Goal: Task Accomplishment & Management: Manage account settings

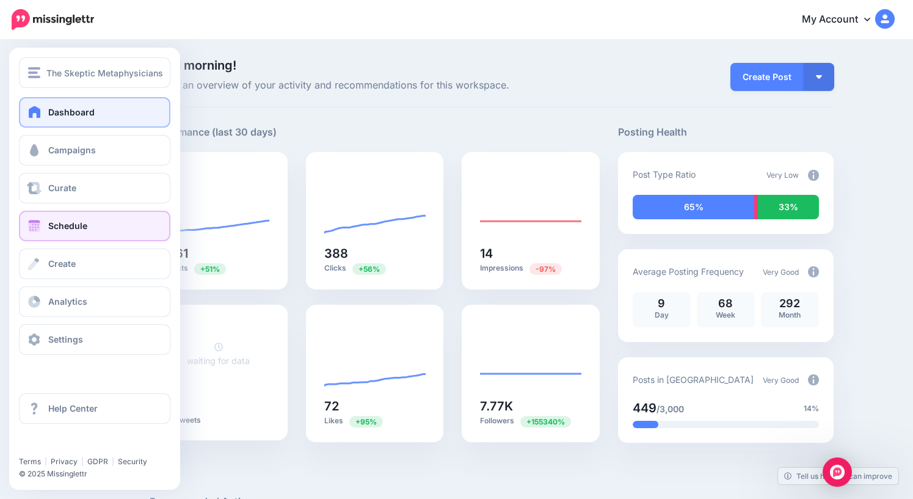
click at [55, 220] on link "Schedule" at bounding box center [94, 226] width 151 height 31
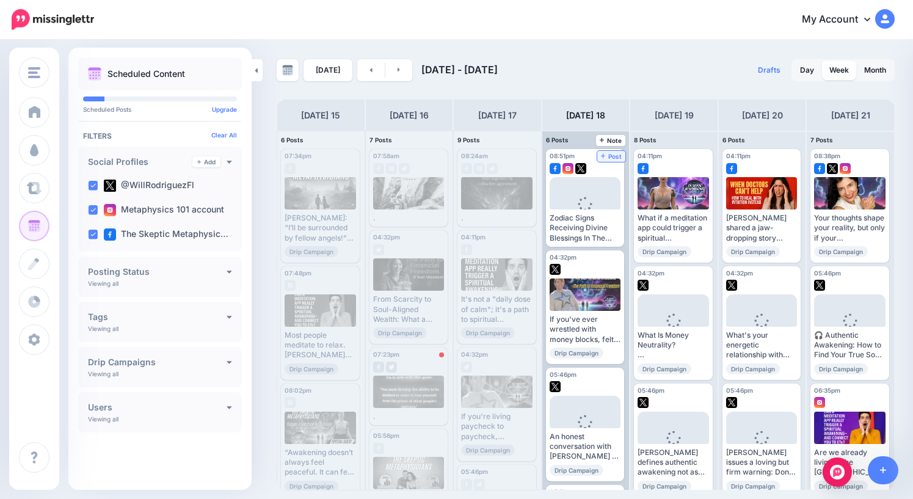
click at [613, 158] on span "Post" at bounding box center [611, 156] width 21 height 6
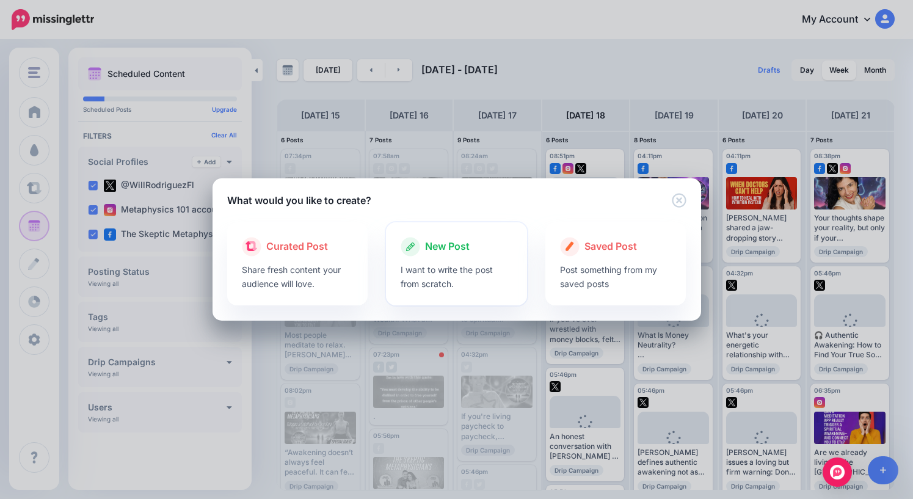
click at [438, 246] on span "New Post" at bounding box center [447, 247] width 45 height 16
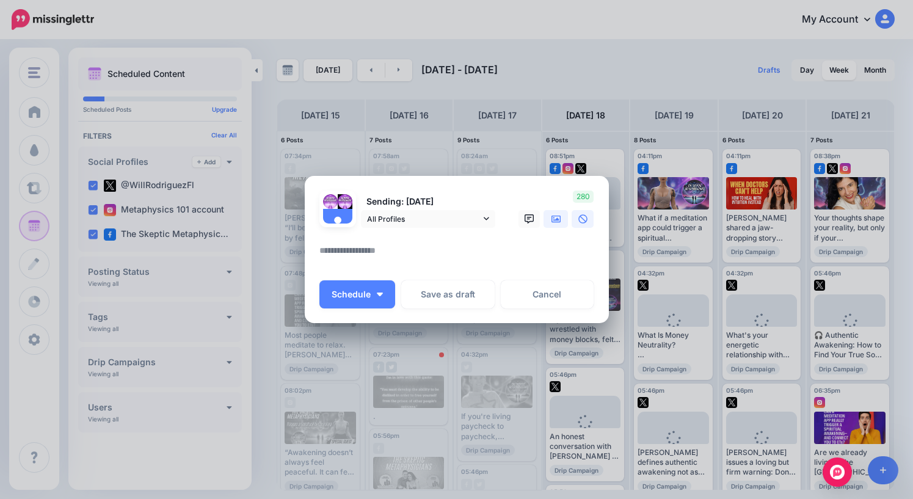
click at [556, 223] on icon at bounding box center [557, 219] width 10 height 10
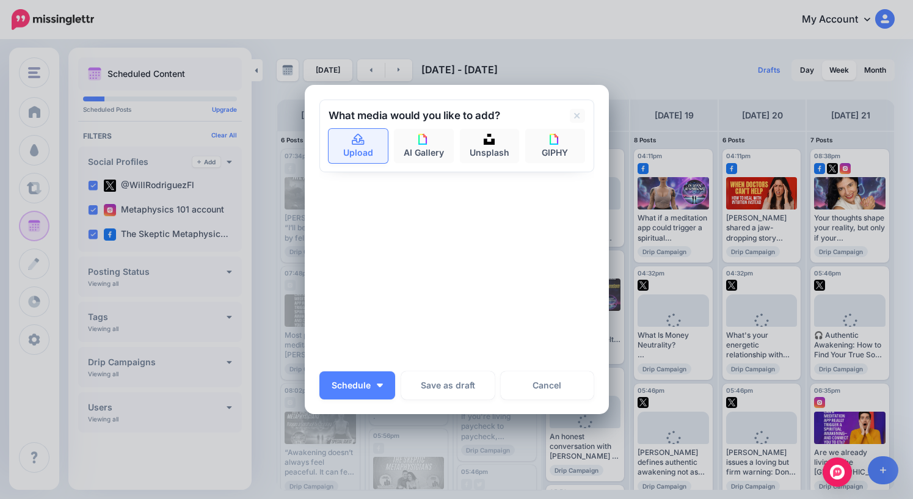
click at [370, 155] on link "Upload" at bounding box center [359, 146] width 60 height 34
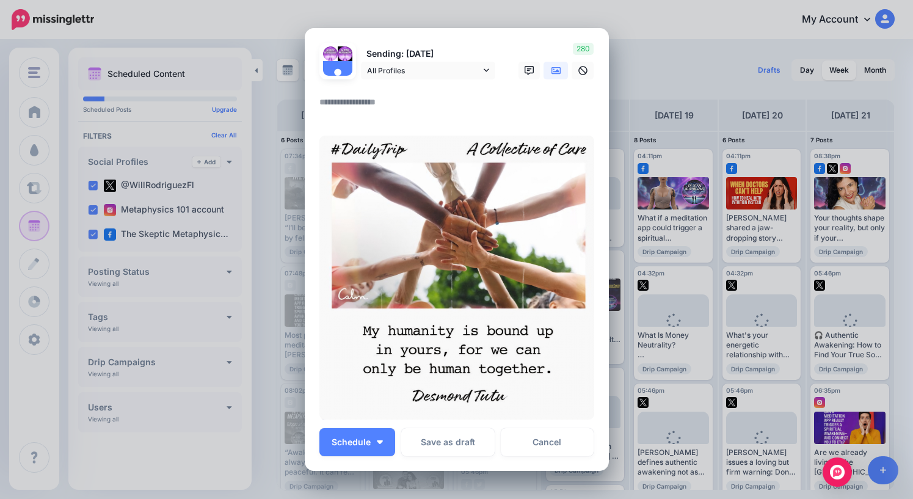
click at [362, 108] on textarea at bounding box center [459, 107] width 281 height 24
type textarea "*"
click at [373, 445] on button "Schedule" at bounding box center [357, 442] width 76 height 28
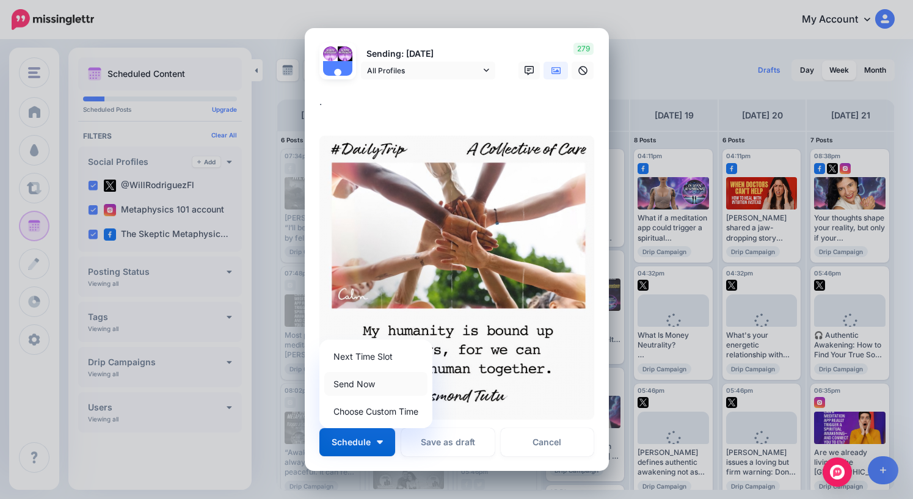
click at [363, 384] on link "Send Now" at bounding box center [375, 384] width 103 height 24
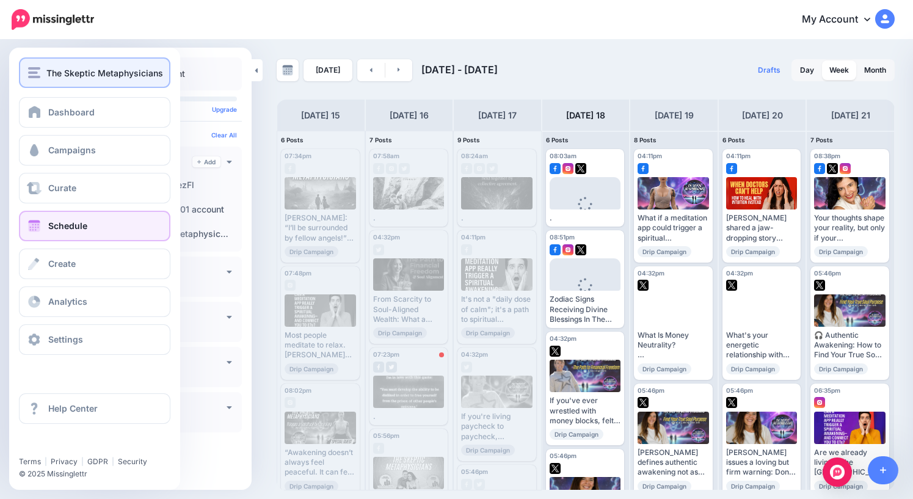
click at [60, 78] on span "The Skeptic Metaphysicians" at bounding box center [104, 73] width 117 height 14
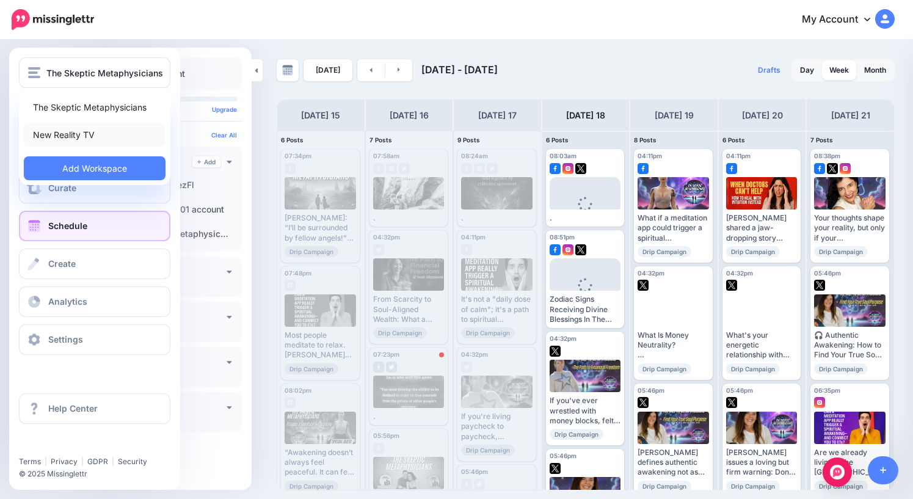
click at [72, 136] on link "New Reality TV" at bounding box center [95, 135] width 142 height 24
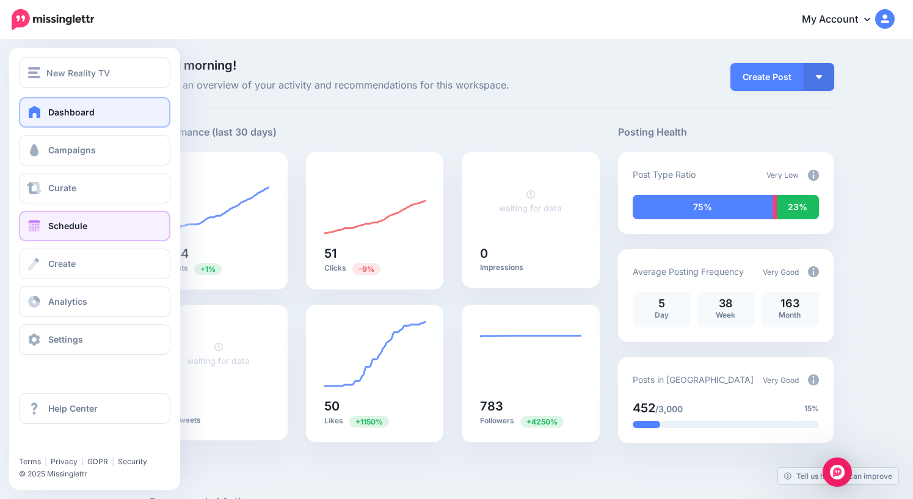
click at [69, 225] on span "Schedule" at bounding box center [67, 226] width 39 height 10
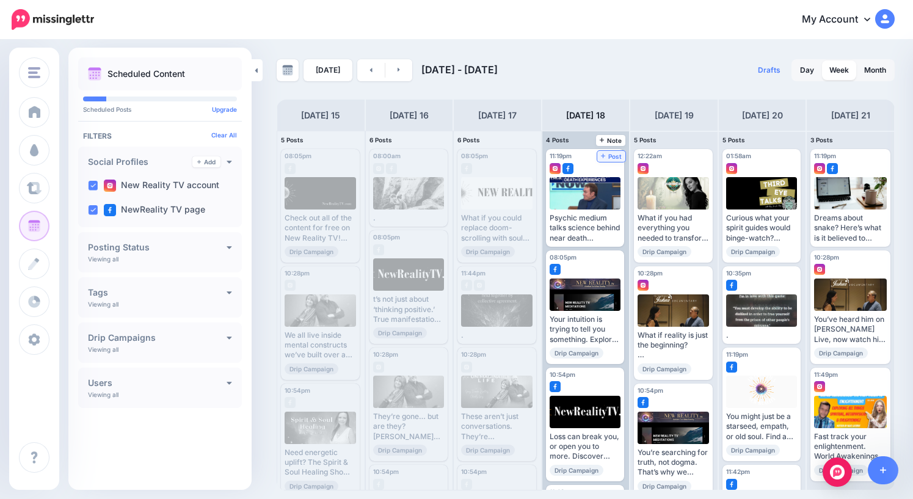
click at [615, 158] on span "Post" at bounding box center [611, 156] width 21 height 6
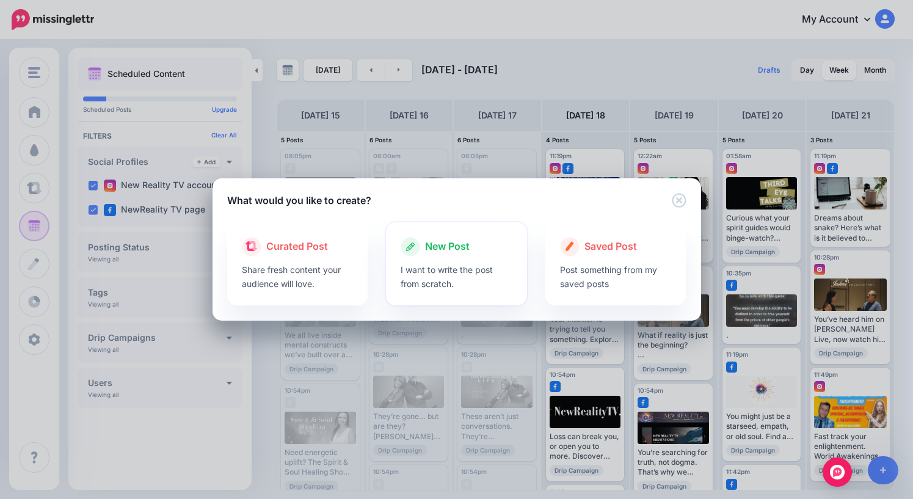
click at [441, 247] on span "New Post" at bounding box center [447, 247] width 45 height 16
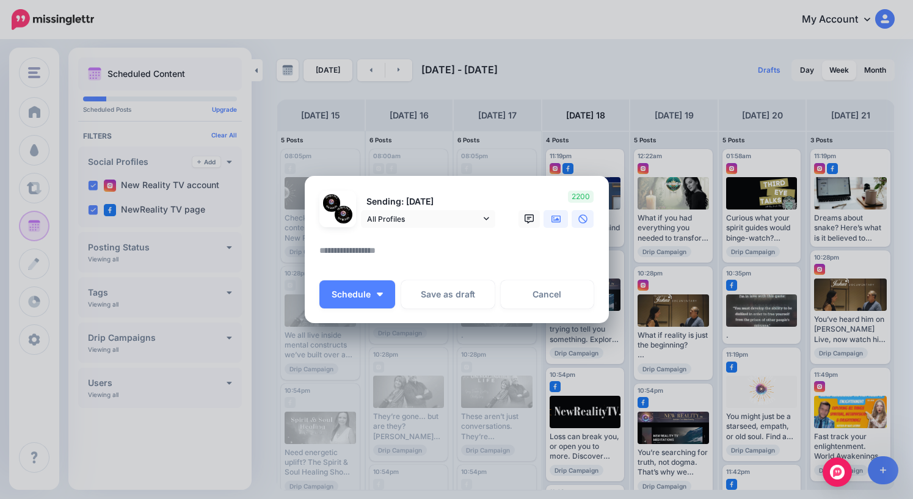
click at [555, 216] on icon at bounding box center [557, 218] width 10 height 7
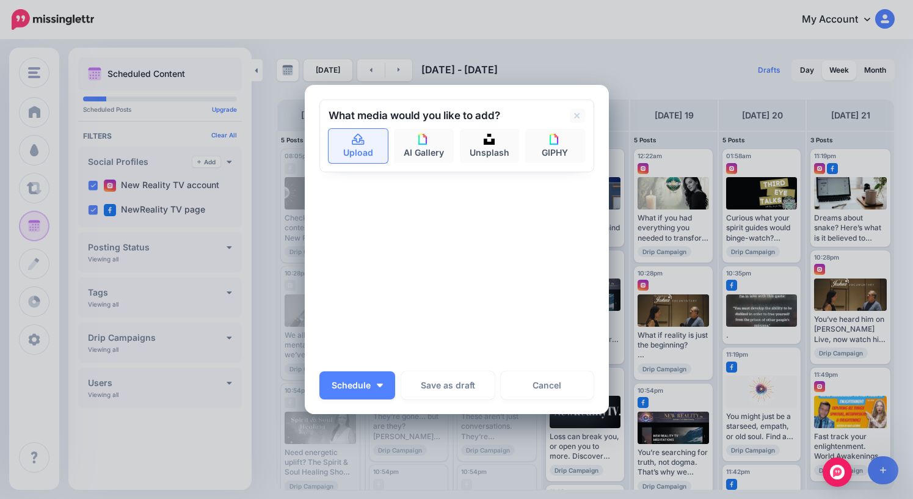
click at [360, 146] on link "Upload" at bounding box center [359, 146] width 60 height 34
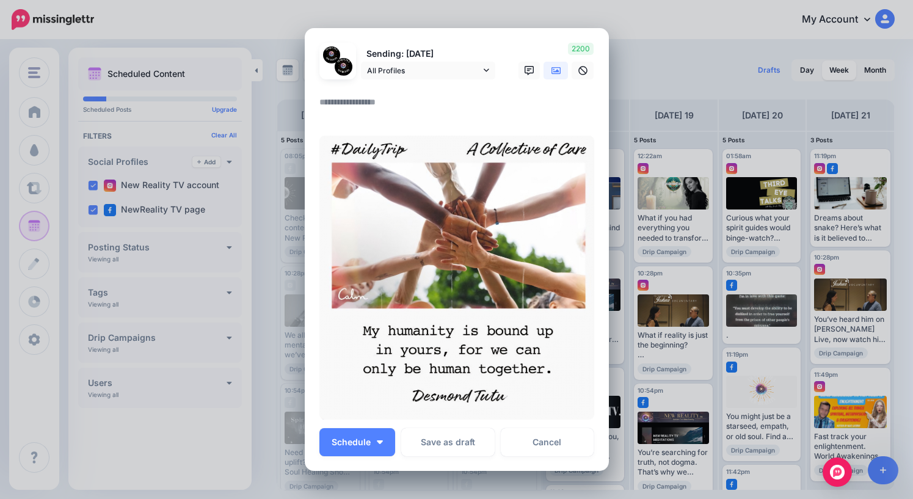
click at [402, 106] on textarea at bounding box center [459, 107] width 281 height 24
type textarea "*"
click at [367, 445] on span "Schedule" at bounding box center [351, 442] width 39 height 9
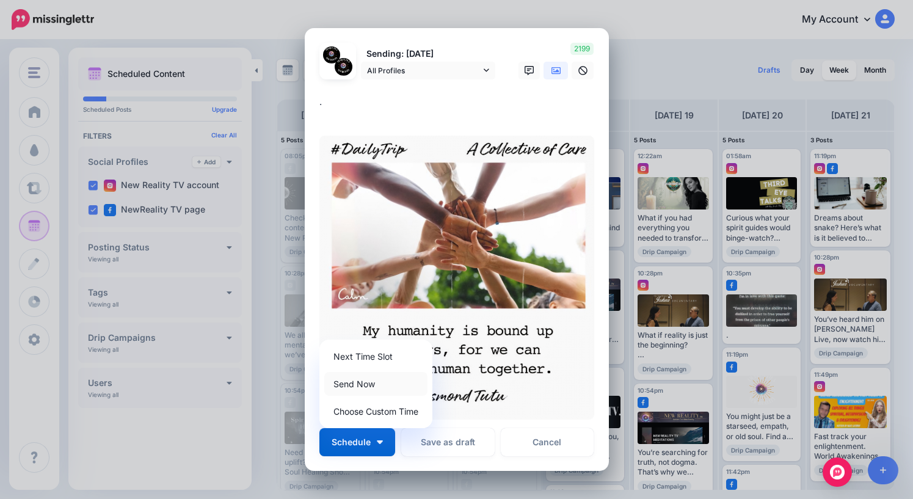
click at [362, 384] on link "Send Now" at bounding box center [375, 384] width 103 height 24
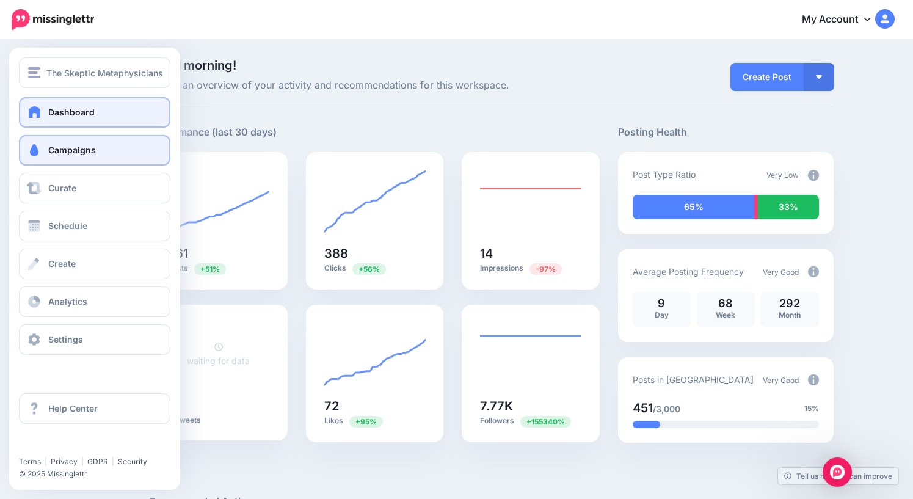
click at [72, 158] on link "Campaigns" at bounding box center [94, 150] width 151 height 31
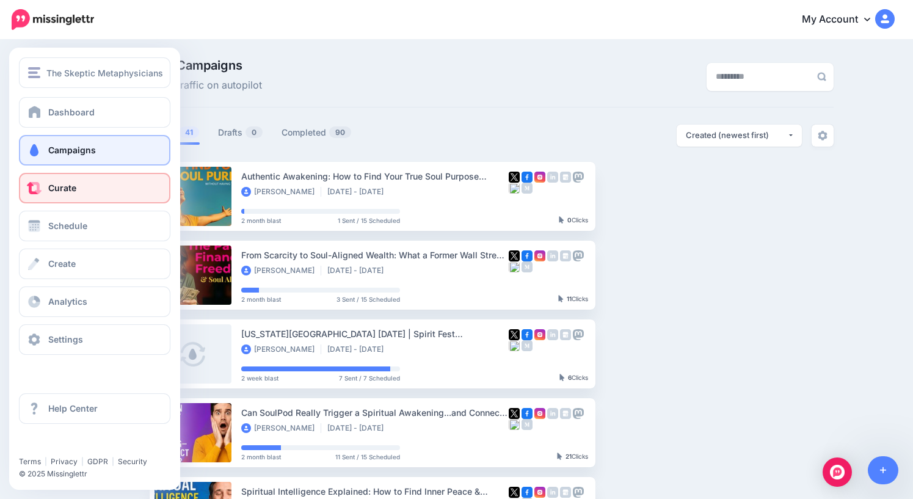
click at [59, 189] on span "Curate" at bounding box center [62, 188] width 28 height 10
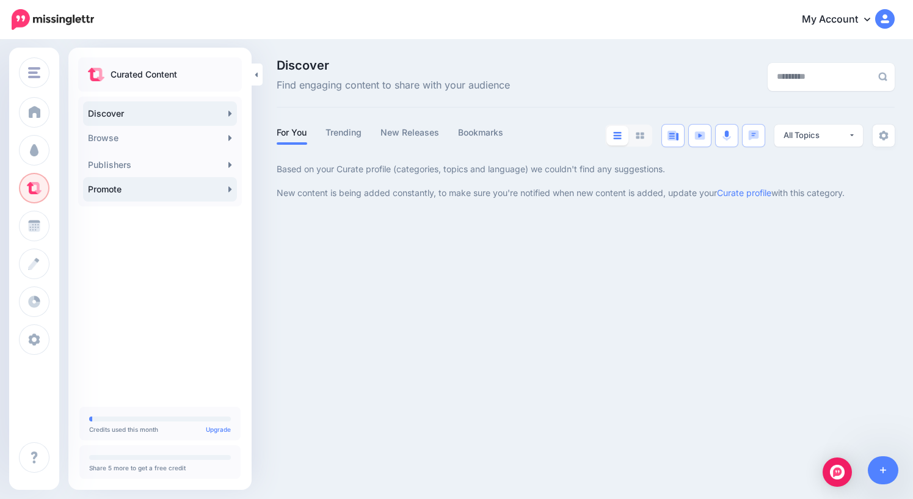
click at [159, 191] on link "Promote" at bounding box center [160, 189] width 154 height 24
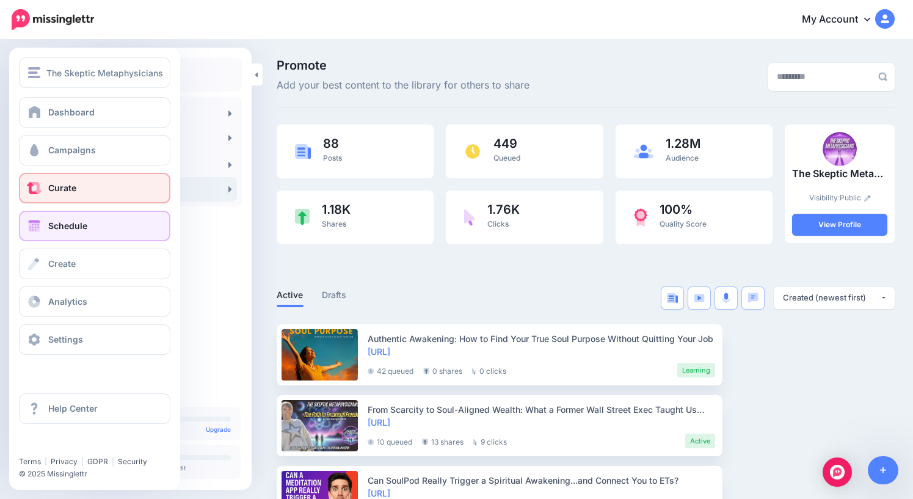
click at [69, 228] on span "Schedule" at bounding box center [67, 226] width 39 height 10
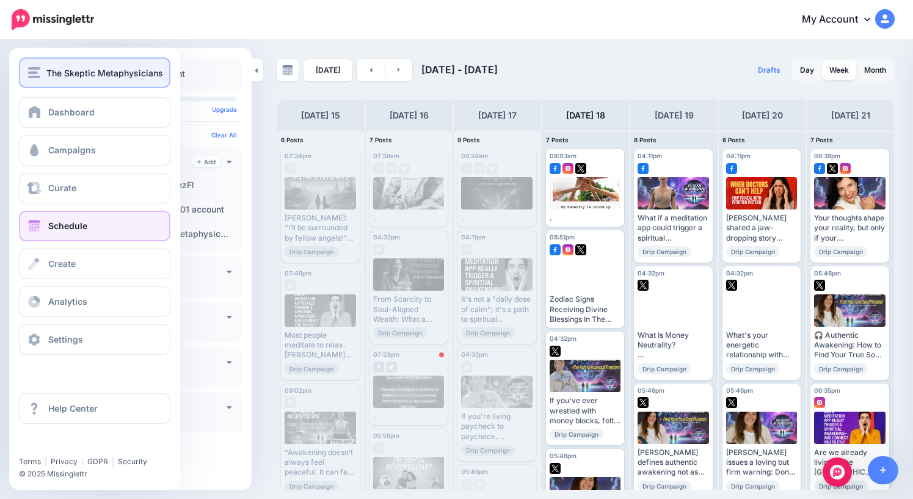
click at [63, 75] on span "The Skeptic Metaphysicians" at bounding box center [104, 73] width 117 height 14
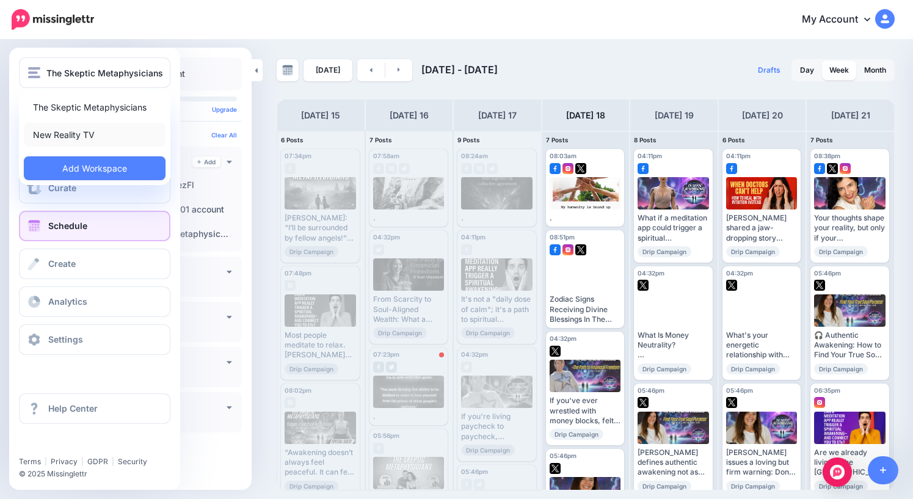
click at [69, 137] on link "New Reality TV" at bounding box center [95, 135] width 142 height 24
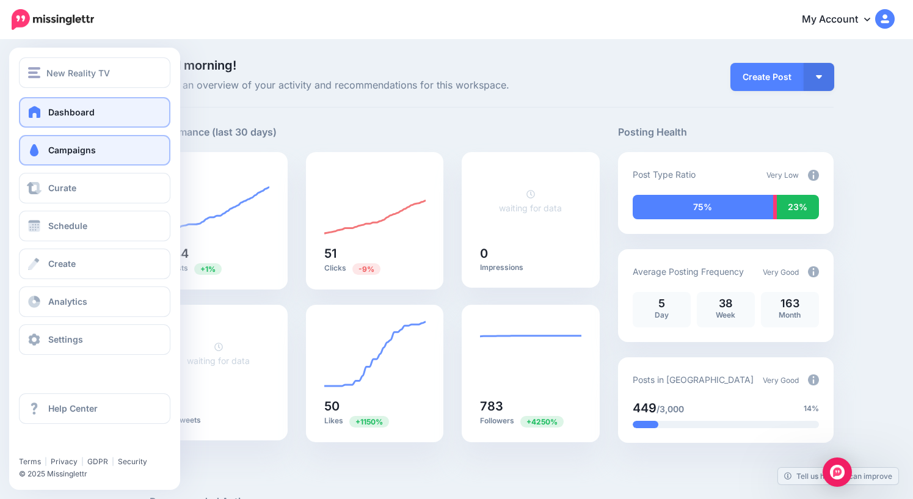
click at [68, 149] on span "Campaigns" at bounding box center [72, 150] width 48 height 10
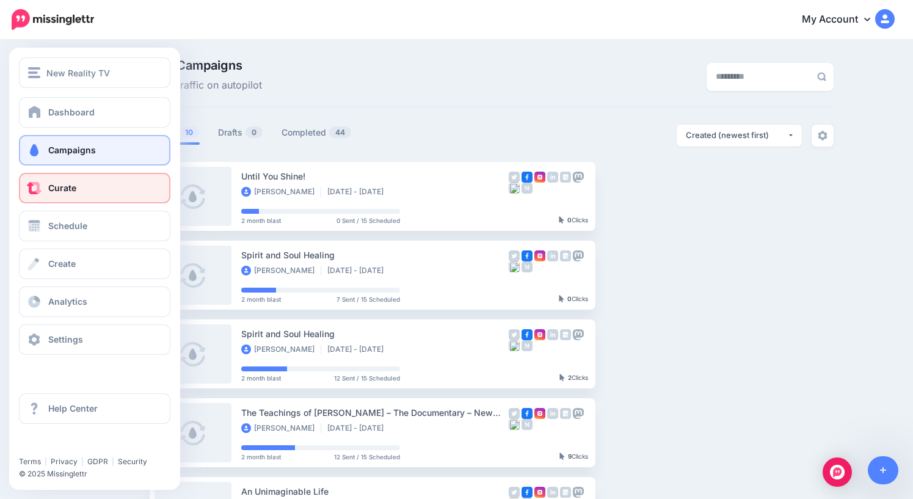
click at [73, 190] on span "Curate" at bounding box center [62, 188] width 28 height 10
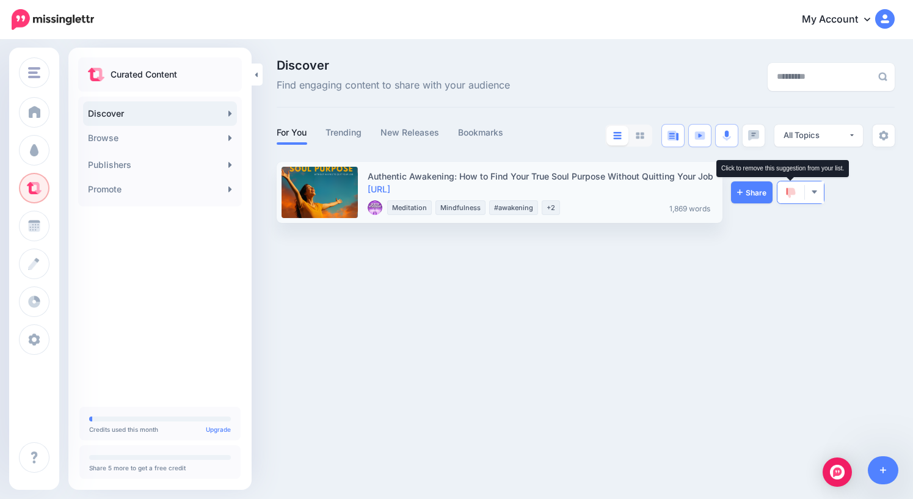
click at [795, 198] on img at bounding box center [791, 193] width 10 height 11
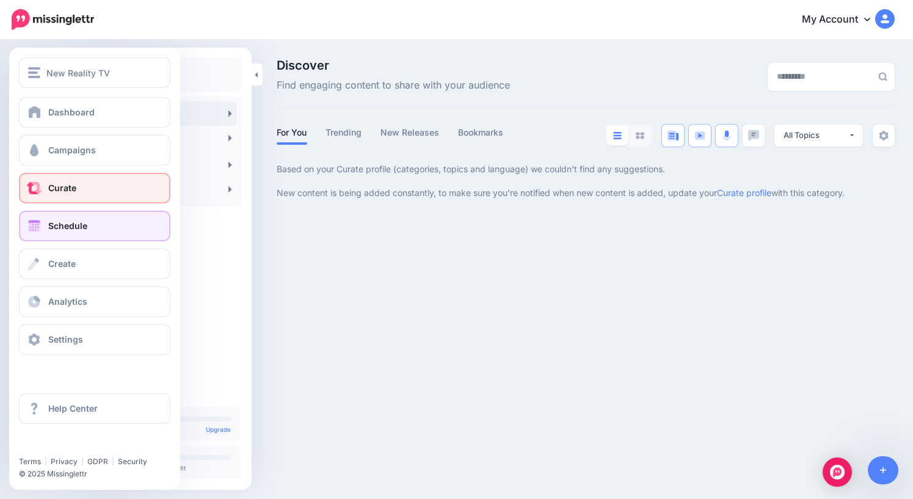
click at [60, 222] on span "Schedule" at bounding box center [67, 226] width 39 height 10
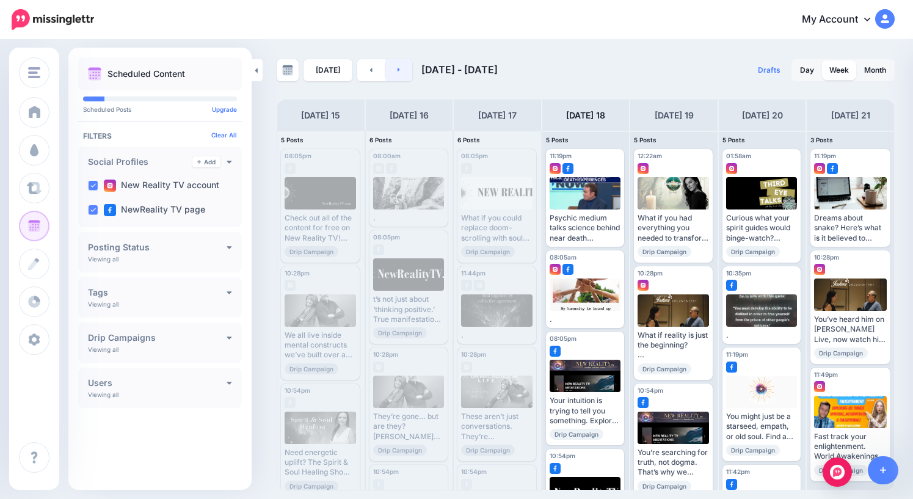
click at [398, 71] on icon at bounding box center [399, 70] width 2 height 4
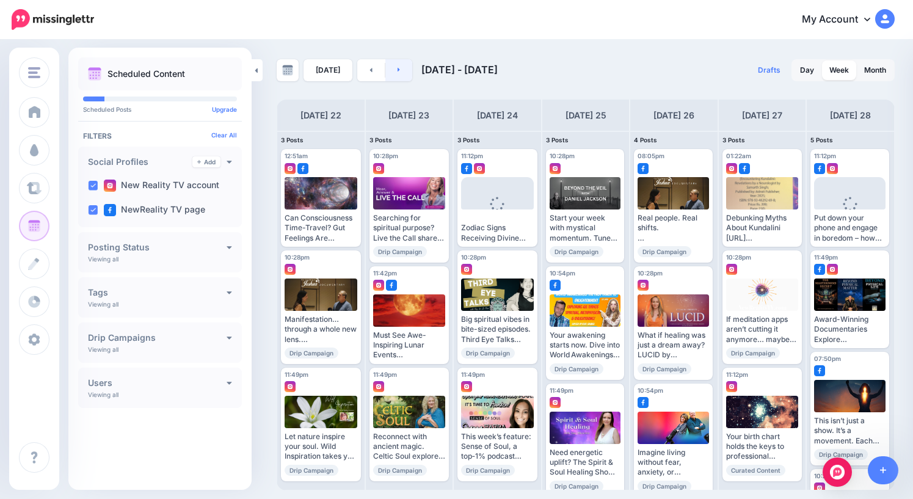
click at [398, 70] on icon at bounding box center [399, 70] width 2 height 4
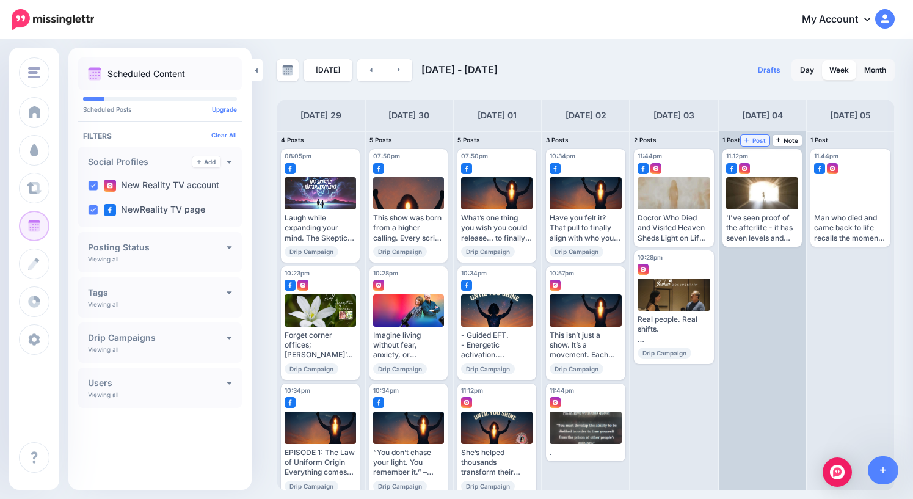
click at [753, 142] on span "Post" at bounding box center [755, 140] width 21 height 6
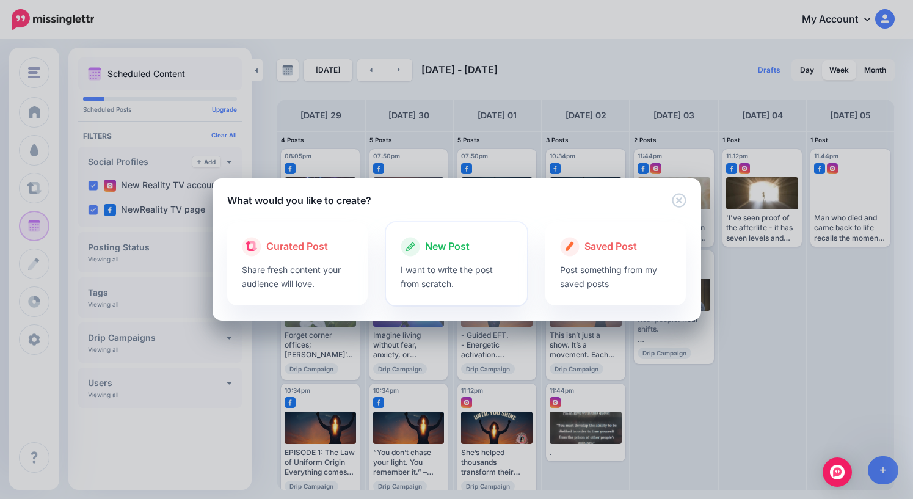
click at [458, 249] on span "New Post" at bounding box center [447, 247] width 45 height 16
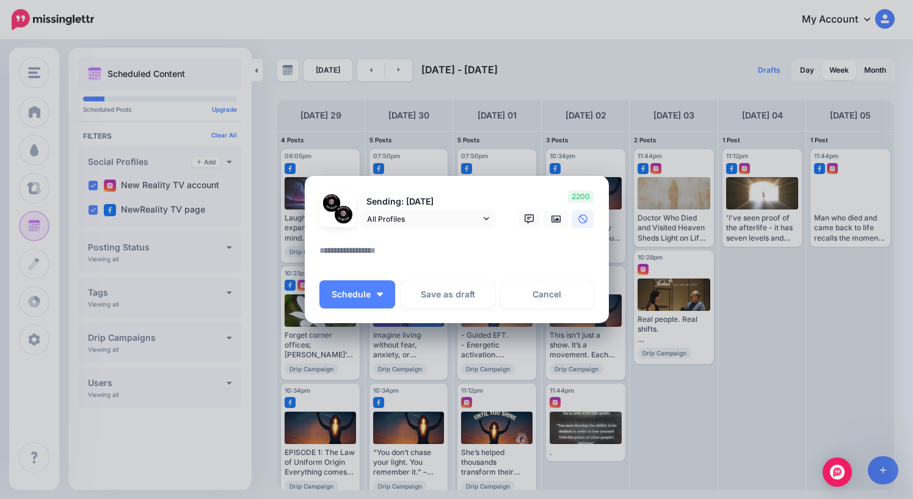
click at [394, 254] on textarea at bounding box center [459, 255] width 281 height 24
paste textarea "**********"
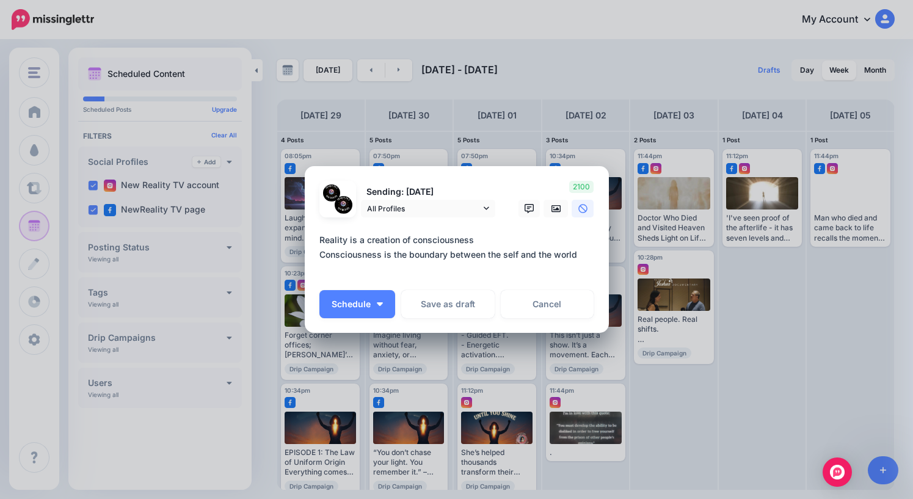
click at [358, 266] on textarea "**********" at bounding box center [459, 255] width 281 height 44
paste textarea "**********"
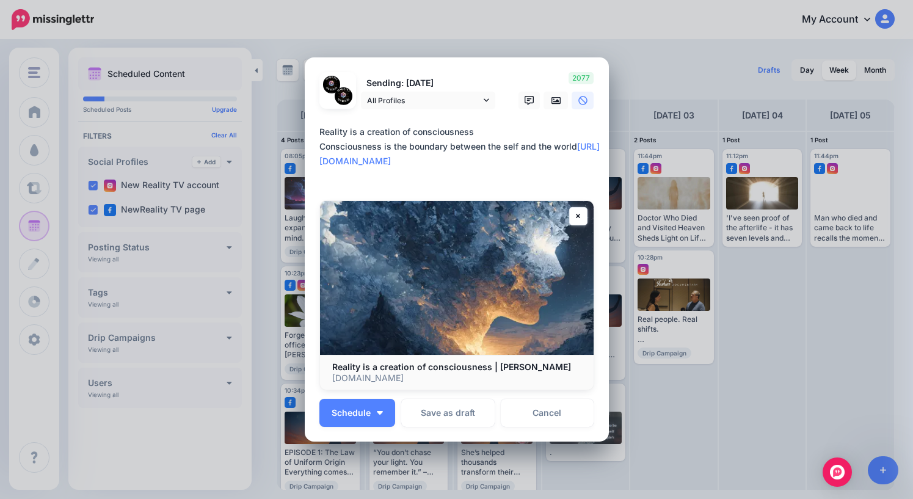
drag, startPoint x: 343, startPoint y: 177, endPoint x: 314, endPoint y: 132, distance: 53.9
click at [314, 132] on div "Loading Sending: 4th Oct All Profiles" at bounding box center [457, 249] width 304 height 384
type textarea "**********"
click at [391, 183] on div "**********" at bounding box center [456, 157] width 275 height 64
click at [371, 413] on button "Schedule" at bounding box center [357, 413] width 76 height 28
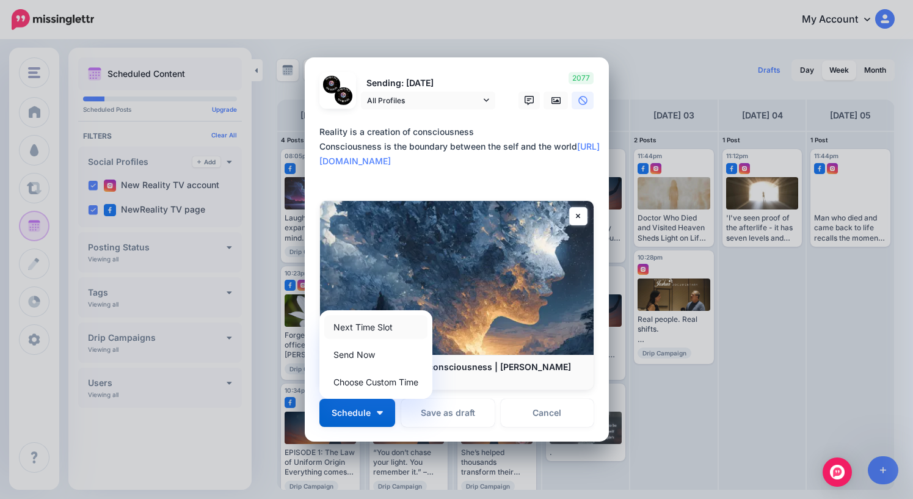
click at [371, 330] on link "Next Time Slot" at bounding box center [375, 327] width 103 height 24
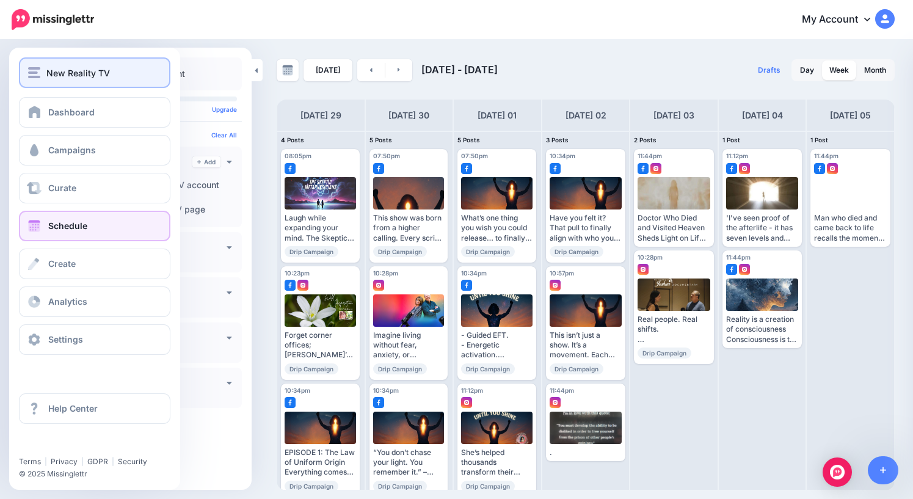
click at [46, 74] on span "New Reality TV" at bounding box center [78, 73] width 64 height 14
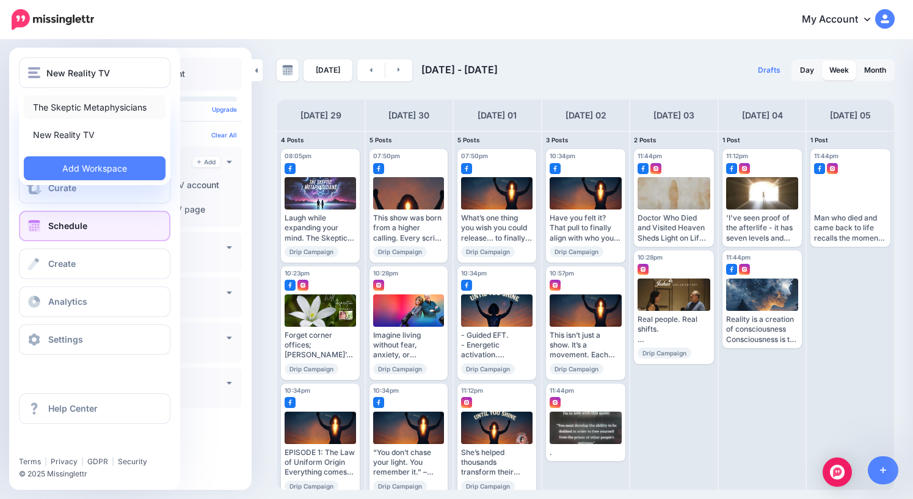
click at [75, 109] on link "The Skeptic Metaphysicians" at bounding box center [95, 107] width 142 height 24
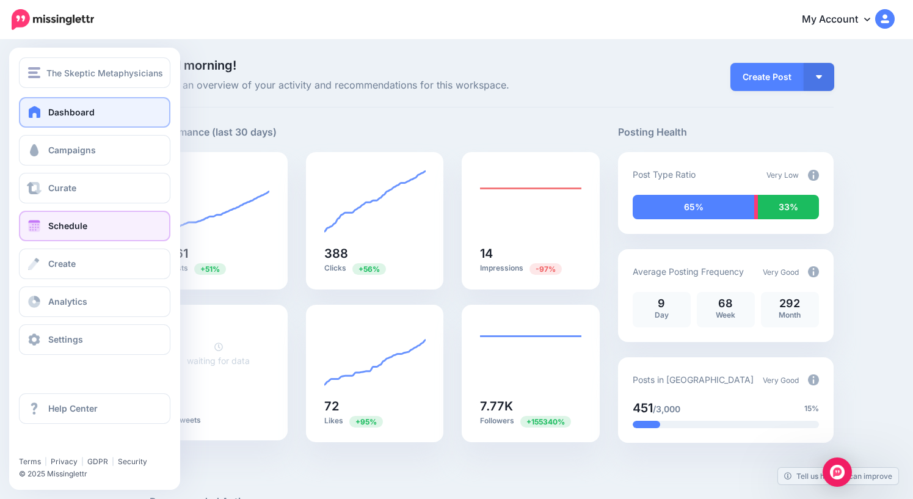
click at [73, 226] on span "Schedule" at bounding box center [67, 226] width 39 height 10
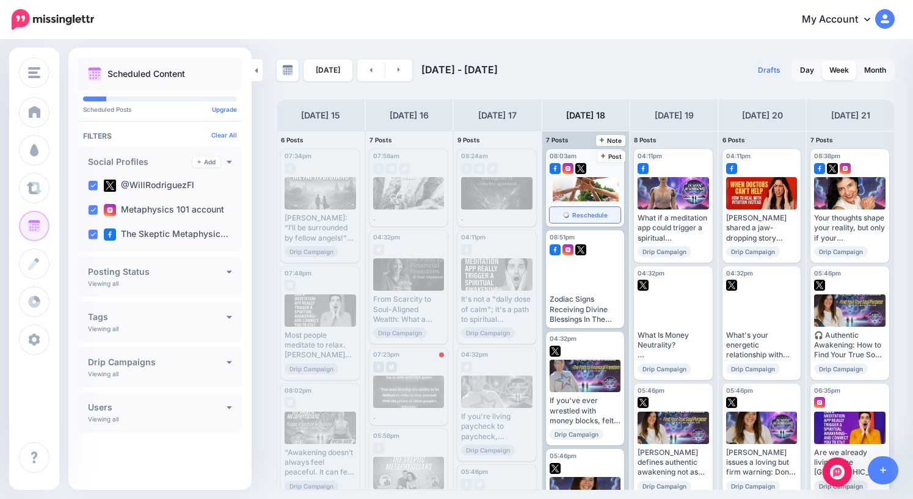
click at [585, 215] on span "Reschedule" at bounding box center [589, 215] width 35 height 6
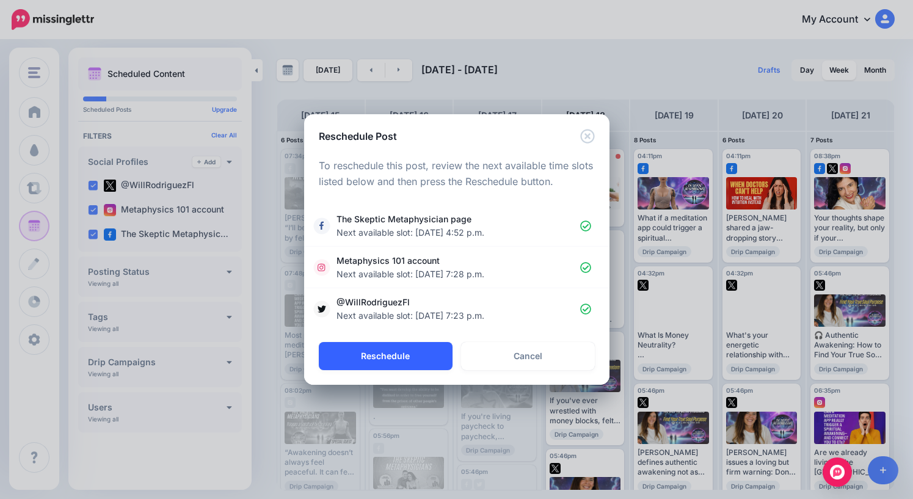
click at [401, 360] on button "Reschedule" at bounding box center [386, 356] width 134 height 28
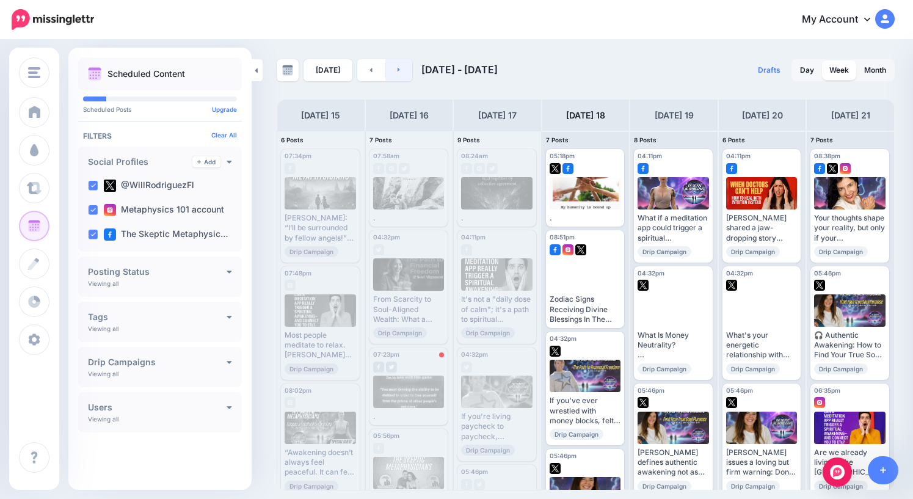
click at [398, 71] on icon at bounding box center [399, 69] width 3 height 7
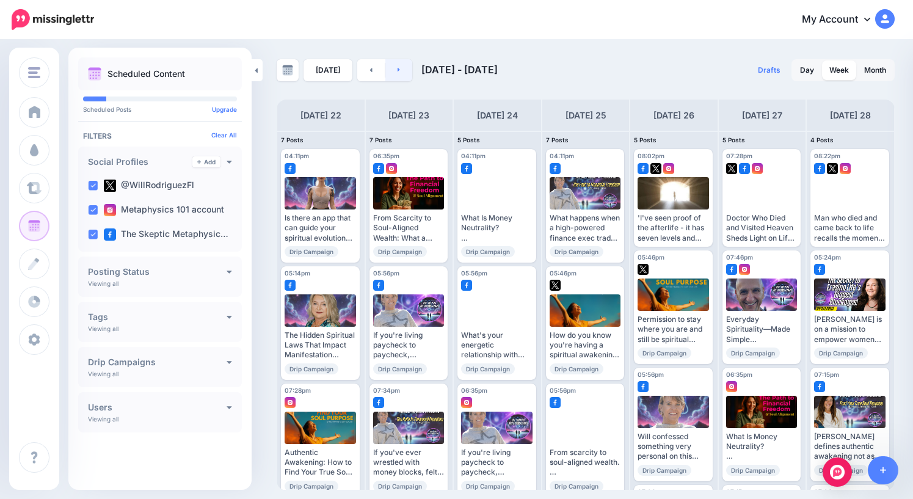
click at [398, 70] on icon at bounding box center [399, 70] width 2 height 4
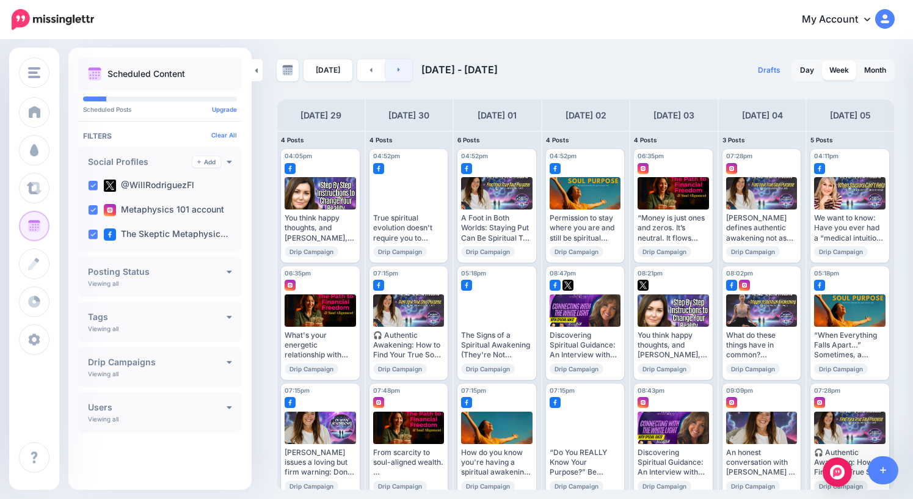
click at [398, 67] on icon at bounding box center [399, 69] width 3 height 7
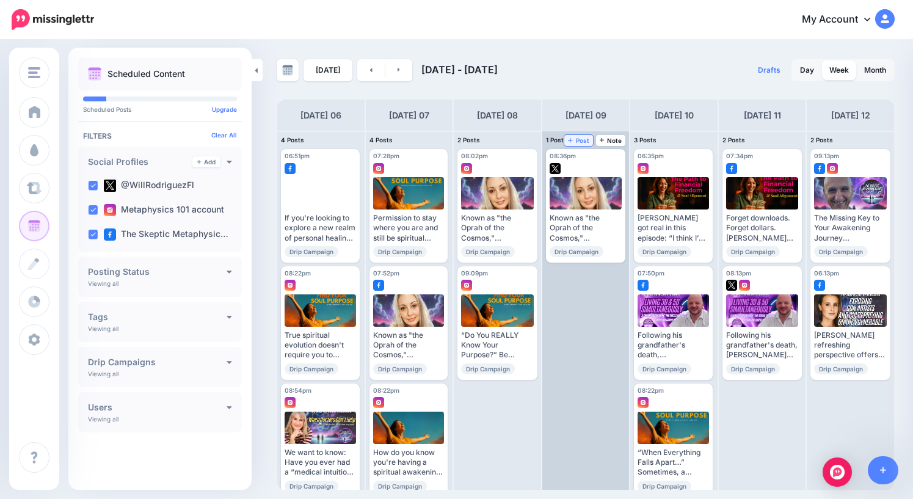
click at [582, 142] on span "Post" at bounding box center [578, 140] width 21 height 6
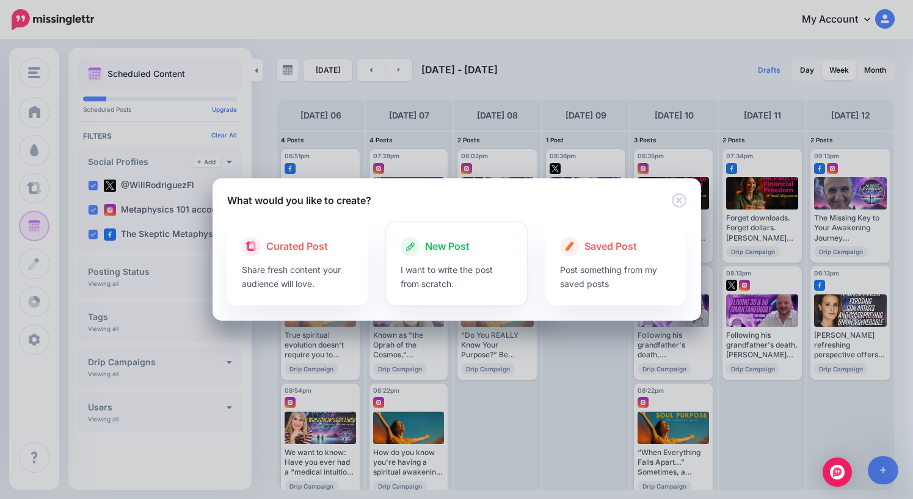
click at [448, 250] on span "New Post" at bounding box center [447, 247] width 45 height 16
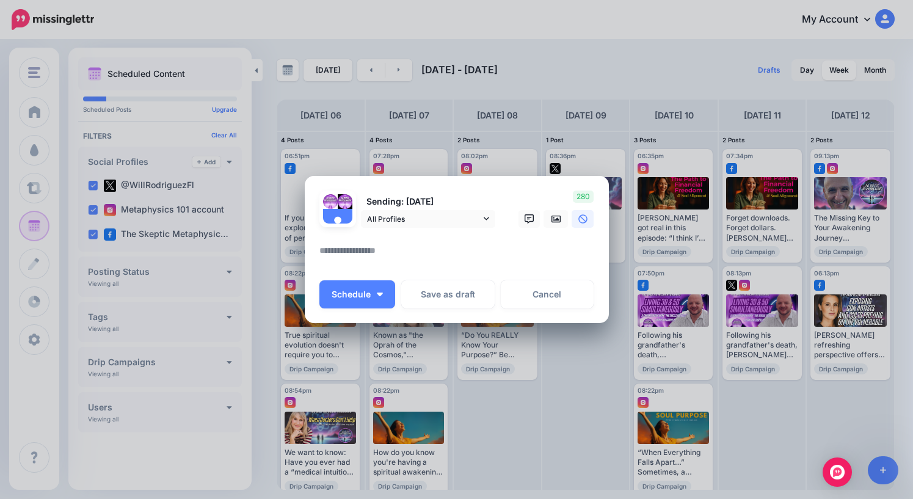
click at [437, 254] on textarea at bounding box center [459, 255] width 281 height 24
paste textarea "**********"
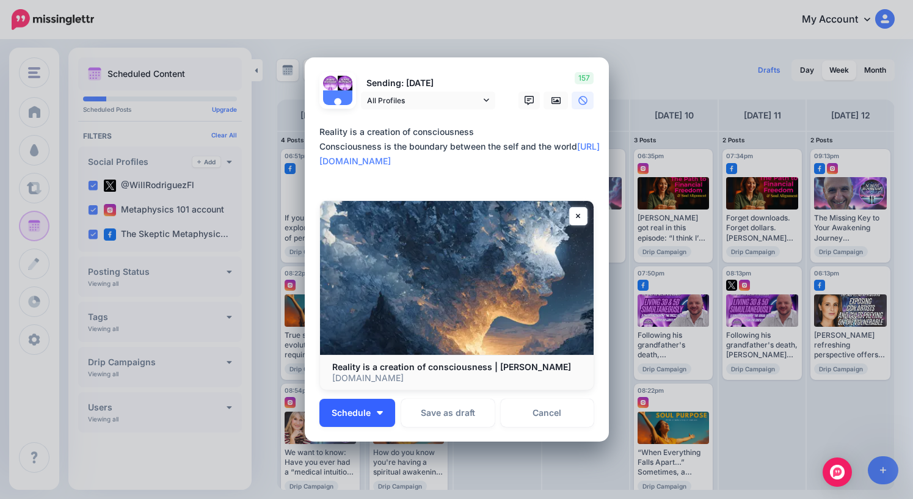
type textarea "**********"
click at [373, 414] on button "Schedule" at bounding box center [357, 413] width 76 height 28
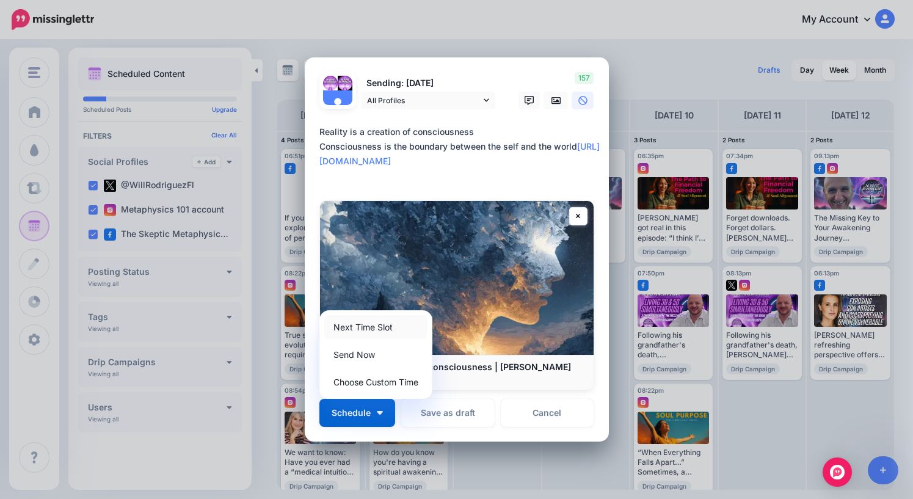
click at [365, 328] on link "Next Time Slot" at bounding box center [375, 327] width 103 height 24
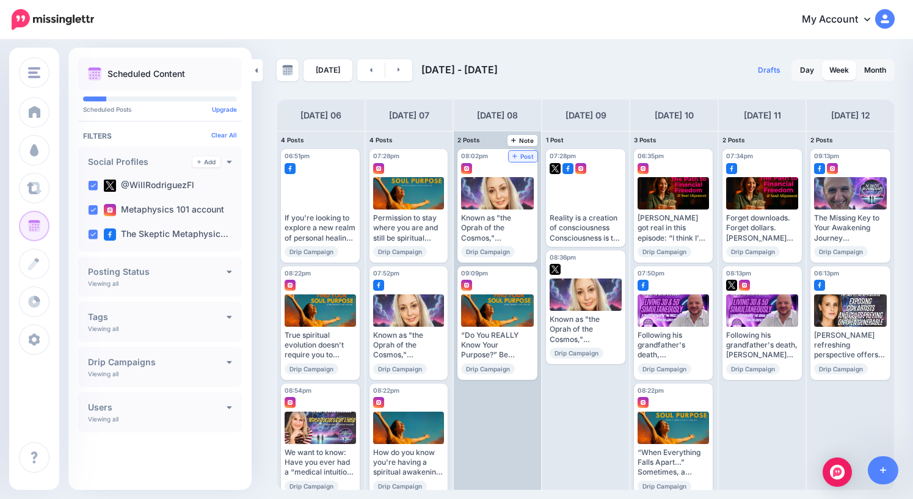
click at [528, 158] on span "Post" at bounding box center [523, 156] width 21 height 6
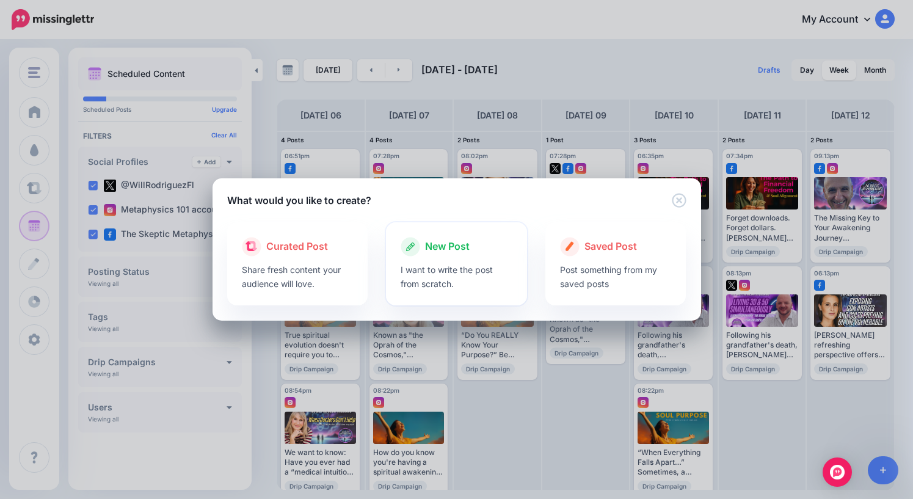
click at [442, 246] on span "New Post" at bounding box center [447, 247] width 45 height 16
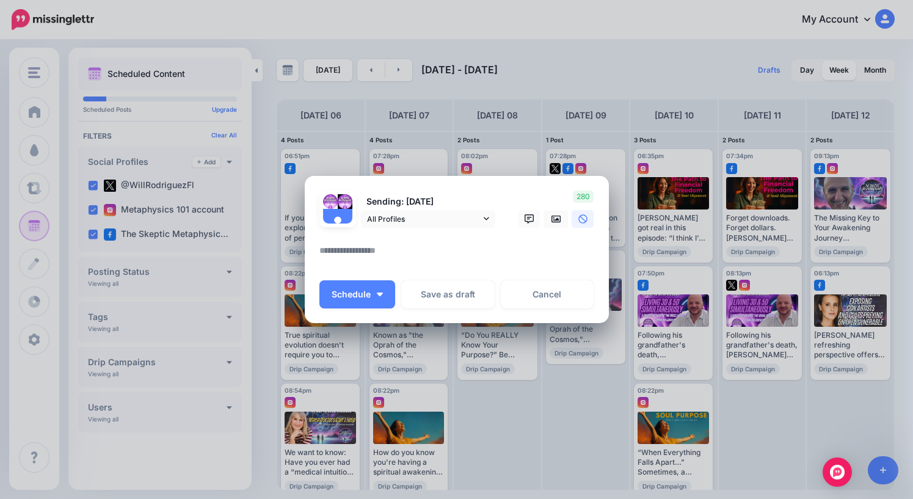
click at [434, 247] on textarea at bounding box center [459, 255] width 281 height 24
paste textarea "**********"
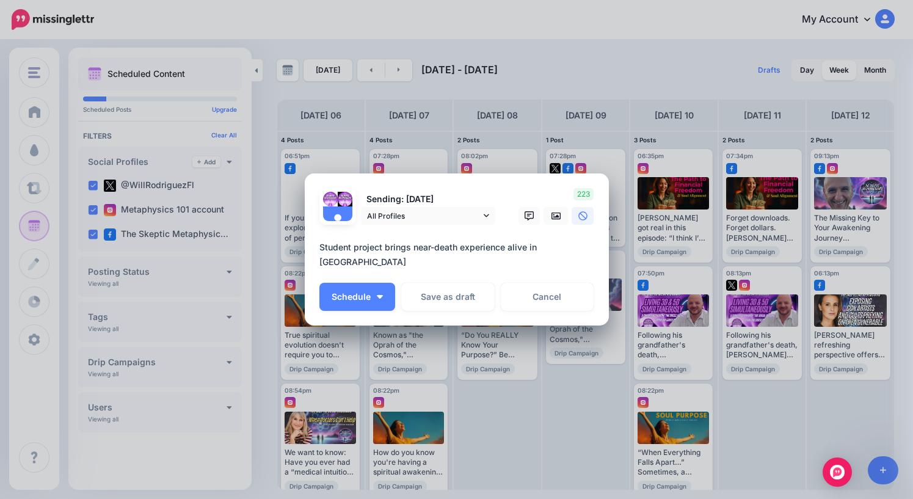
paste textarea "**********"
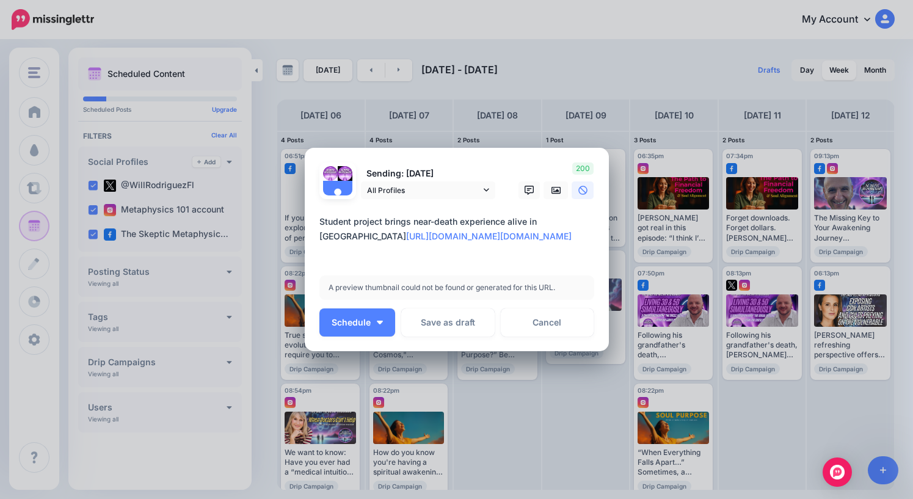
drag, startPoint x: 514, startPoint y: 250, endPoint x: 317, endPoint y: 233, distance: 198.0
click at [317, 236] on div "Loading Sending: 8th Oct All Profiles" at bounding box center [457, 250] width 304 height 204
type textarea "**********"
click at [451, 273] on form "Sending: 8th Oct All Profiles" at bounding box center [456, 231] width 275 height 138
click at [555, 188] on icon at bounding box center [557, 191] width 10 height 10
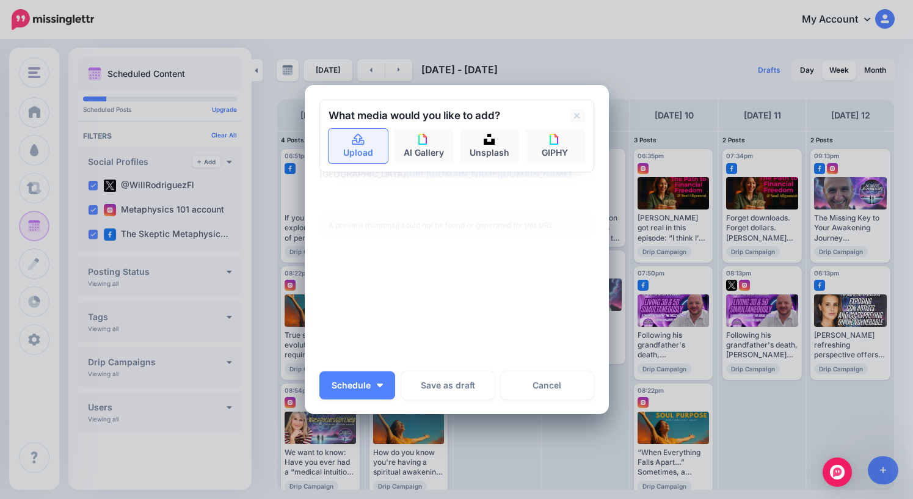
click at [351, 154] on link "Upload" at bounding box center [359, 146] width 60 height 34
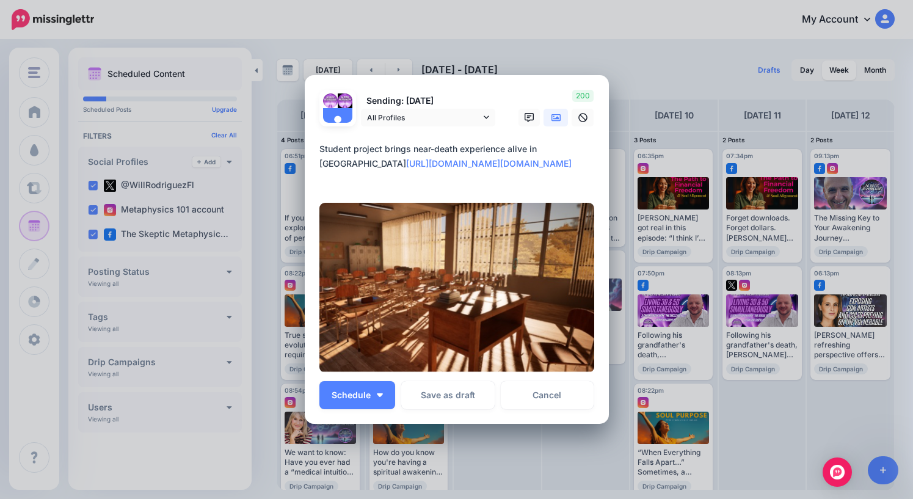
click at [525, 180] on textarea "**********" at bounding box center [459, 164] width 281 height 44
drag, startPoint x: 525, startPoint y: 180, endPoint x: 302, endPoint y: 148, distance: 225.1
click at [302, 148] on div "Create Post Loading Sending: 8th Oct All Profiles" at bounding box center [456, 249] width 913 height 499
click at [580, 185] on textarea "**********" at bounding box center [459, 164] width 281 height 44
click at [367, 398] on span "Schedule" at bounding box center [351, 395] width 39 height 9
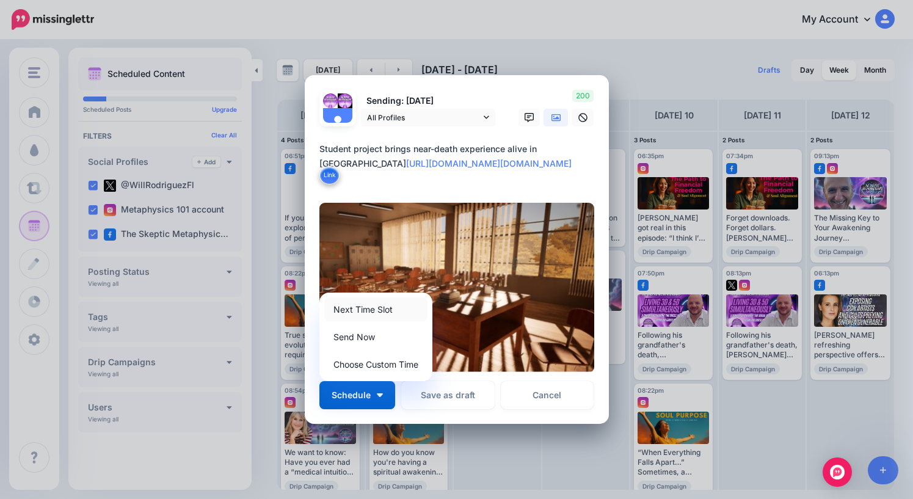
click at [376, 305] on link "Next Time Slot" at bounding box center [375, 309] width 103 height 24
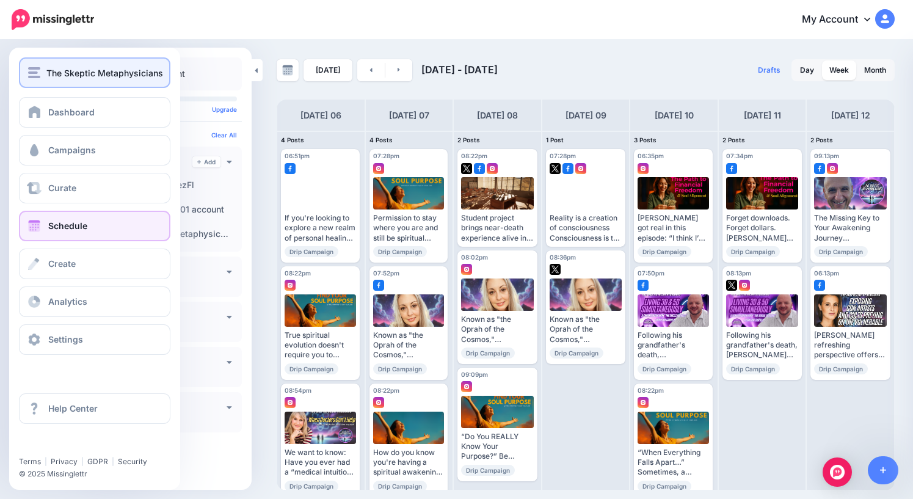
click at [69, 72] on span "The Skeptic Metaphysicians" at bounding box center [104, 73] width 117 height 14
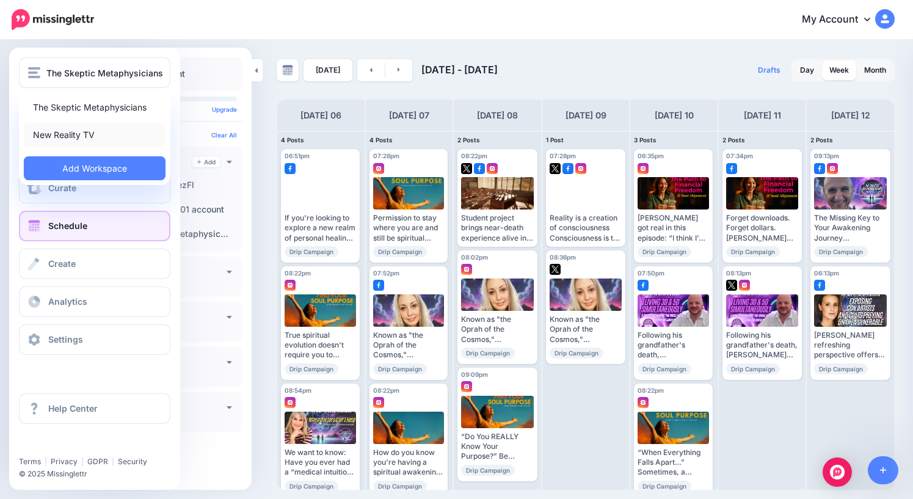
click at [76, 135] on link "New Reality TV" at bounding box center [95, 135] width 142 height 24
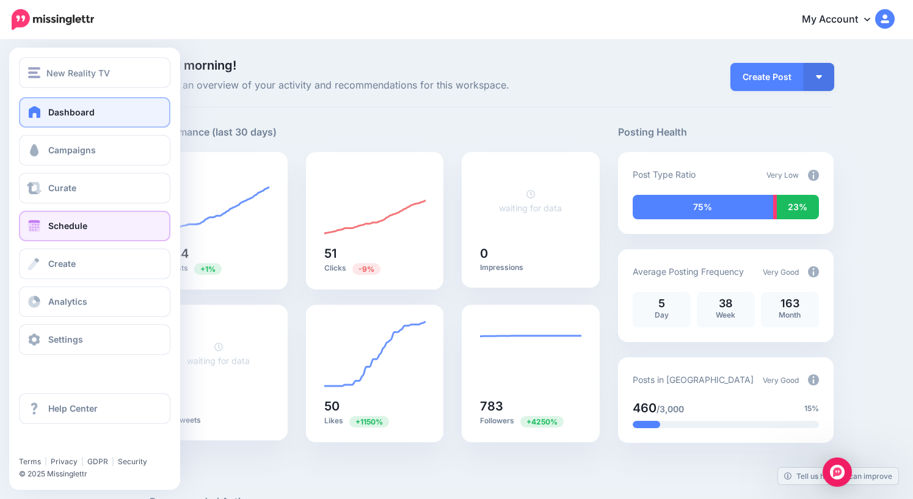
click at [73, 224] on span "Schedule" at bounding box center [67, 226] width 39 height 10
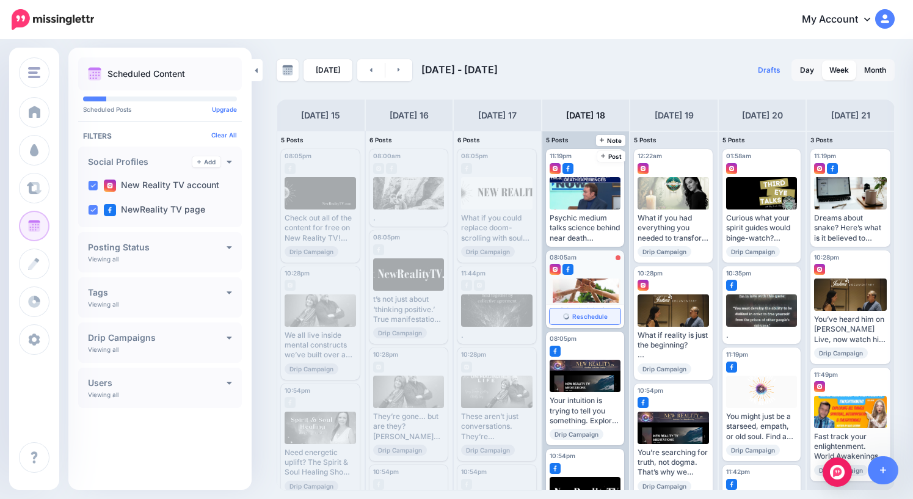
click at [592, 318] on span "Reschedule" at bounding box center [589, 316] width 35 height 6
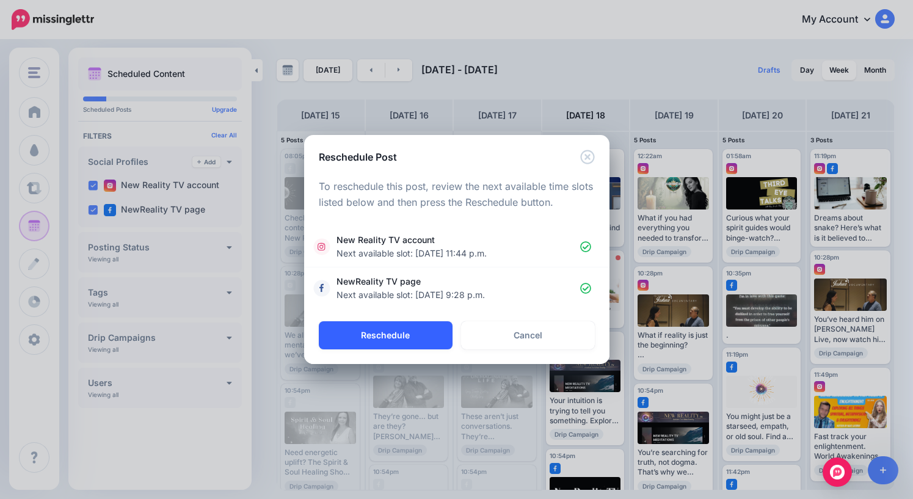
click at [392, 337] on button "Reschedule" at bounding box center [386, 335] width 134 height 28
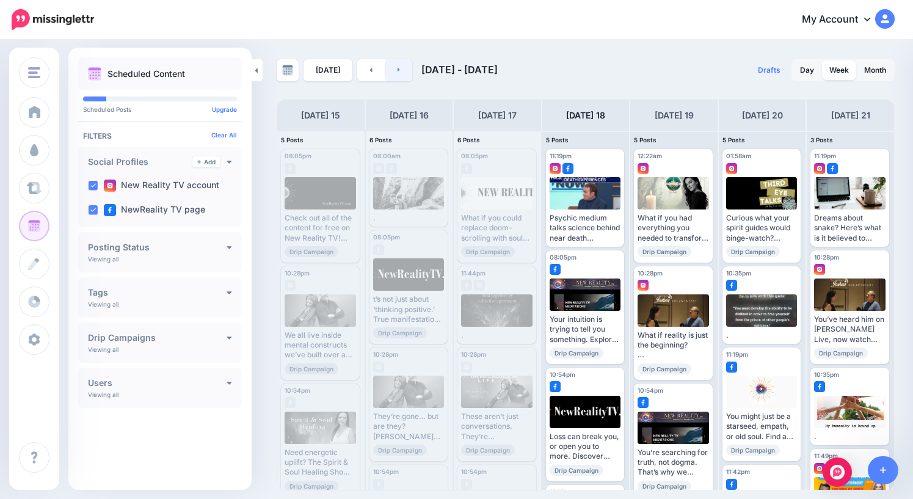
click at [398, 71] on icon at bounding box center [399, 69] width 3 height 7
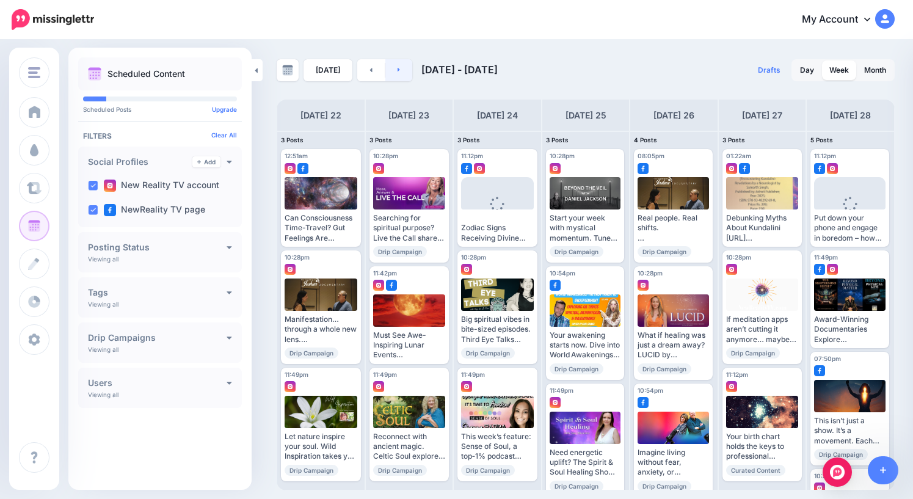
click at [397, 71] on link at bounding box center [398, 70] width 27 height 22
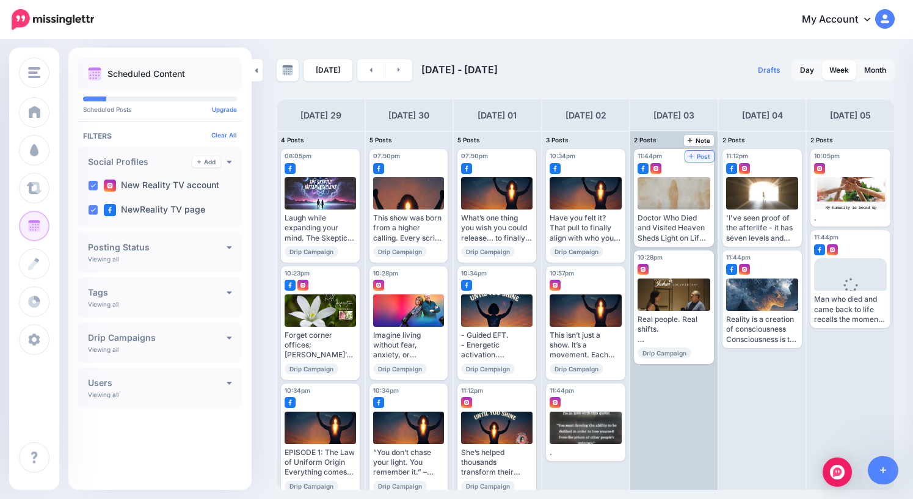
click at [704, 157] on span "Post" at bounding box center [699, 156] width 21 height 6
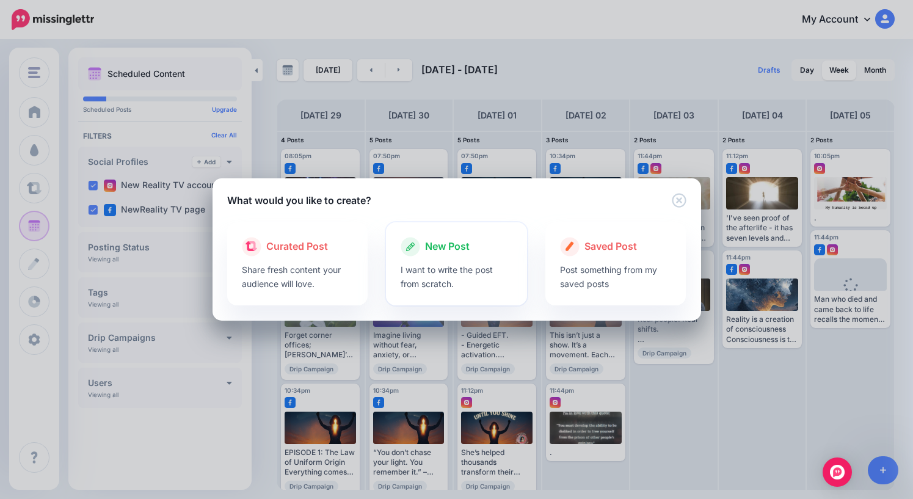
click at [448, 243] on span "New Post" at bounding box center [447, 247] width 45 height 16
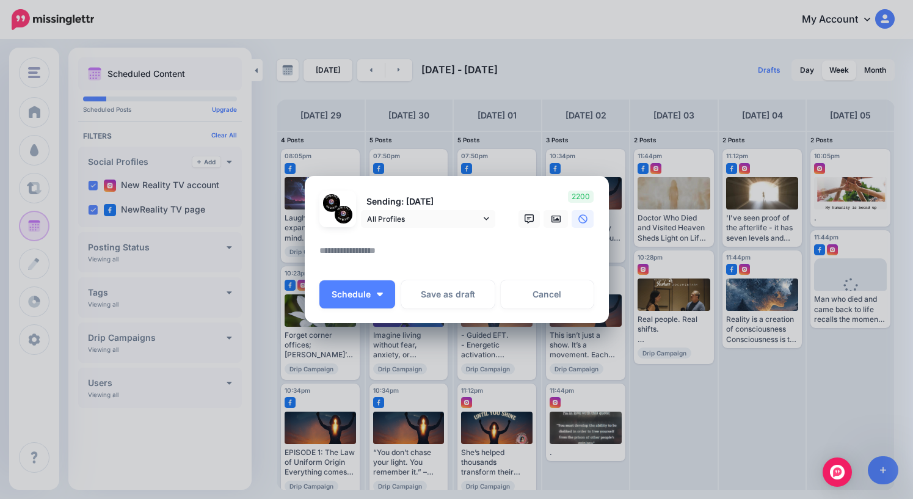
click at [440, 250] on textarea at bounding box center [459, 255] width 281 height 24
paste textarea "**********"
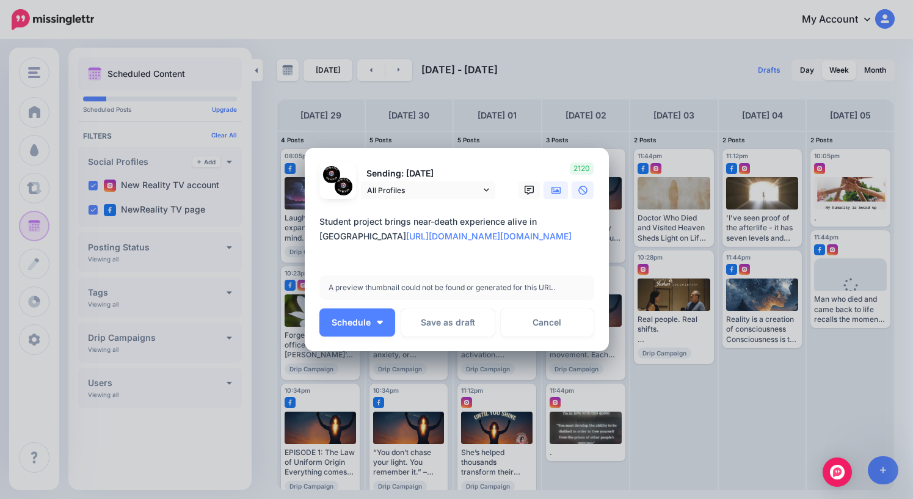
type textarea "**********"
click at [555, 195] on link at bounding box center [556, 190] width 24 height 18
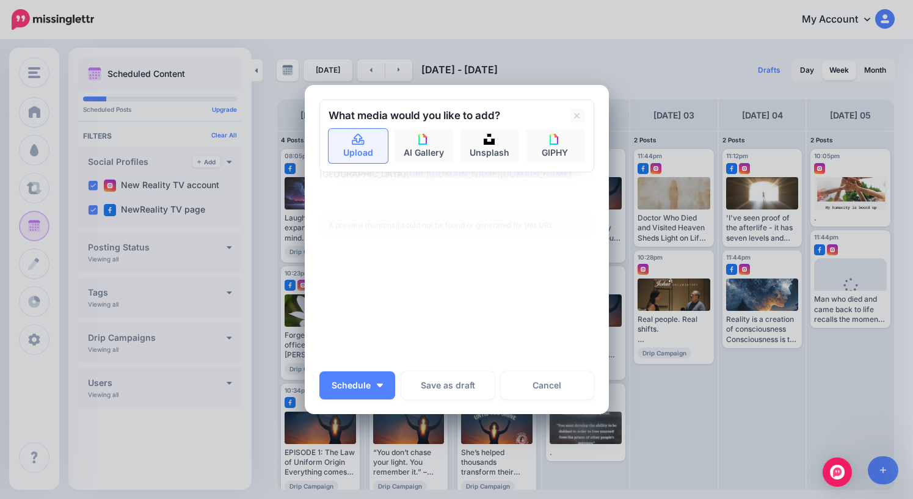
click at [356, 147] on link "Upload" at bounding box center [359, 146] width 60 height 34
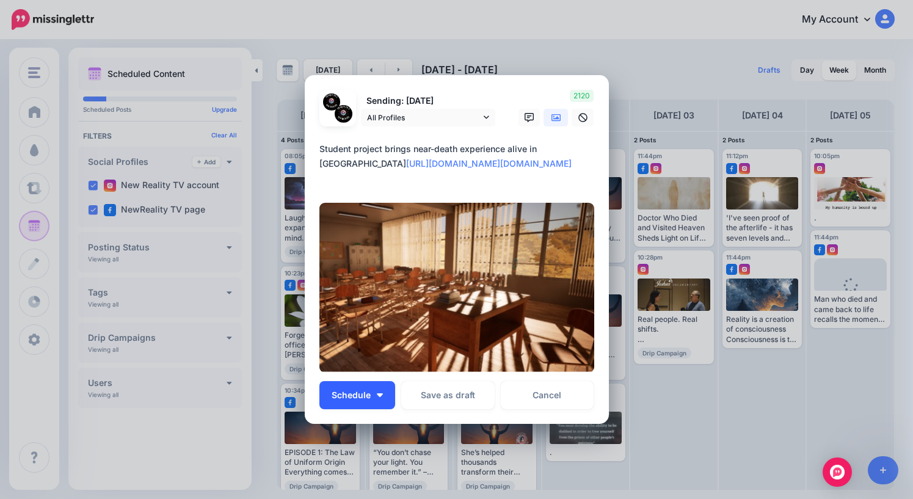
click at [370, 395] on span "Schedule" at bounding box center [351, 395] width 39 height 9
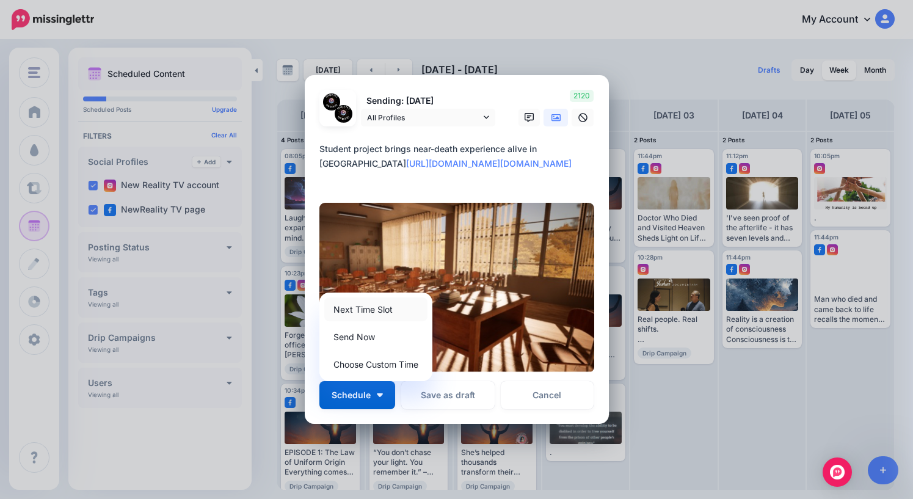
click at [372, 314] on link "Next Time Slot" at bounding box center [375, 309] width 103 height 24
